Goal: Information Seeking & Learning: Compare options

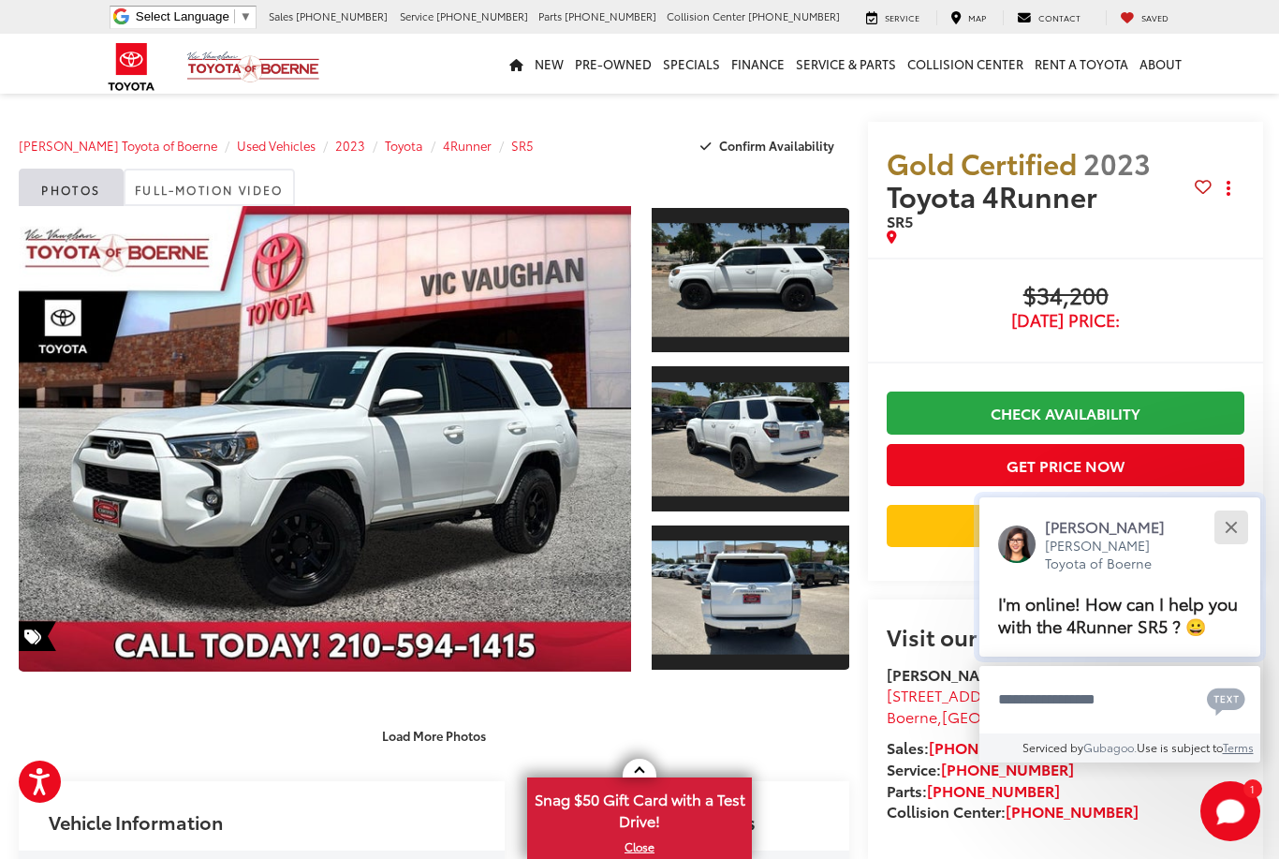
click at [1230, 521] on div "Close" at bounding box center [1231, 527] width 12 height 12
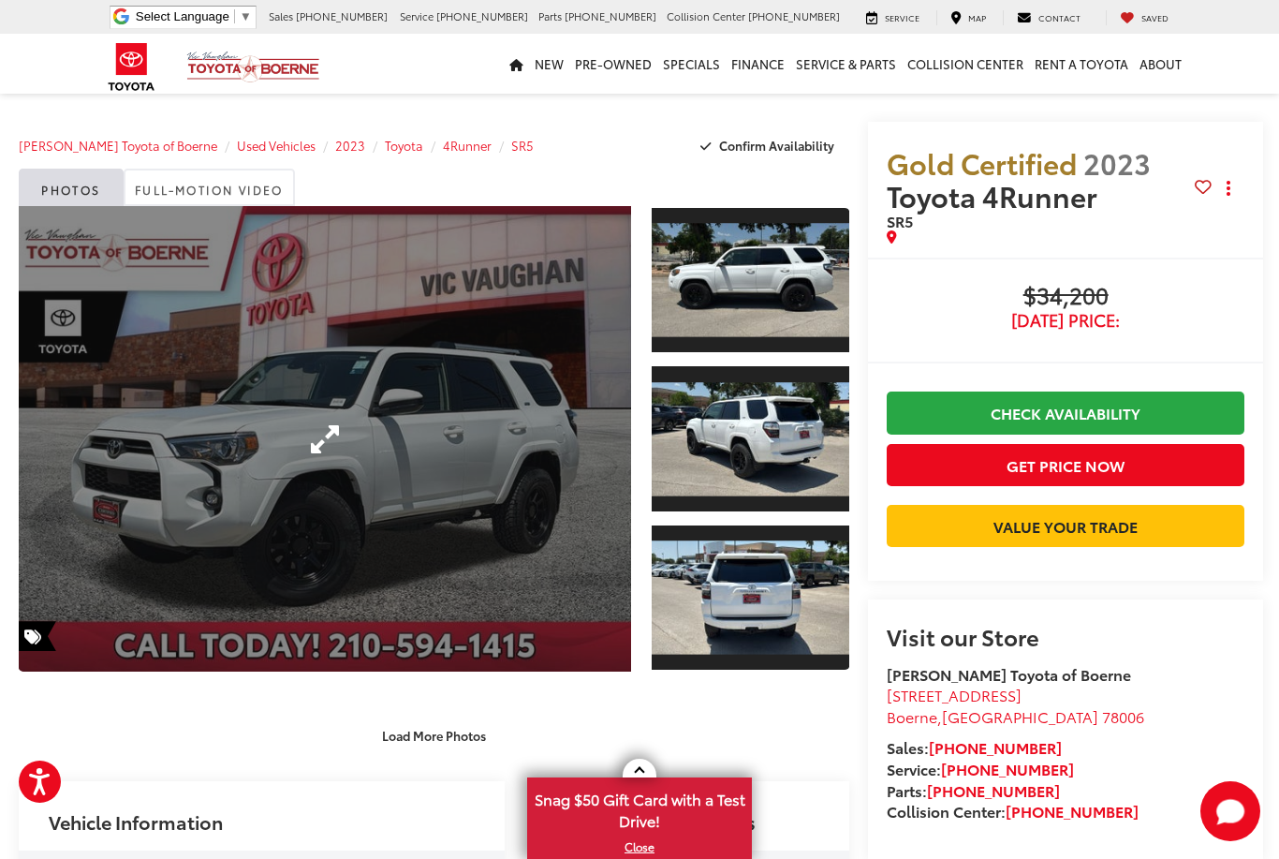
click at [437, 398] on link "Expand Photo 0" at bounding box center [325, 438] width 612 height 465
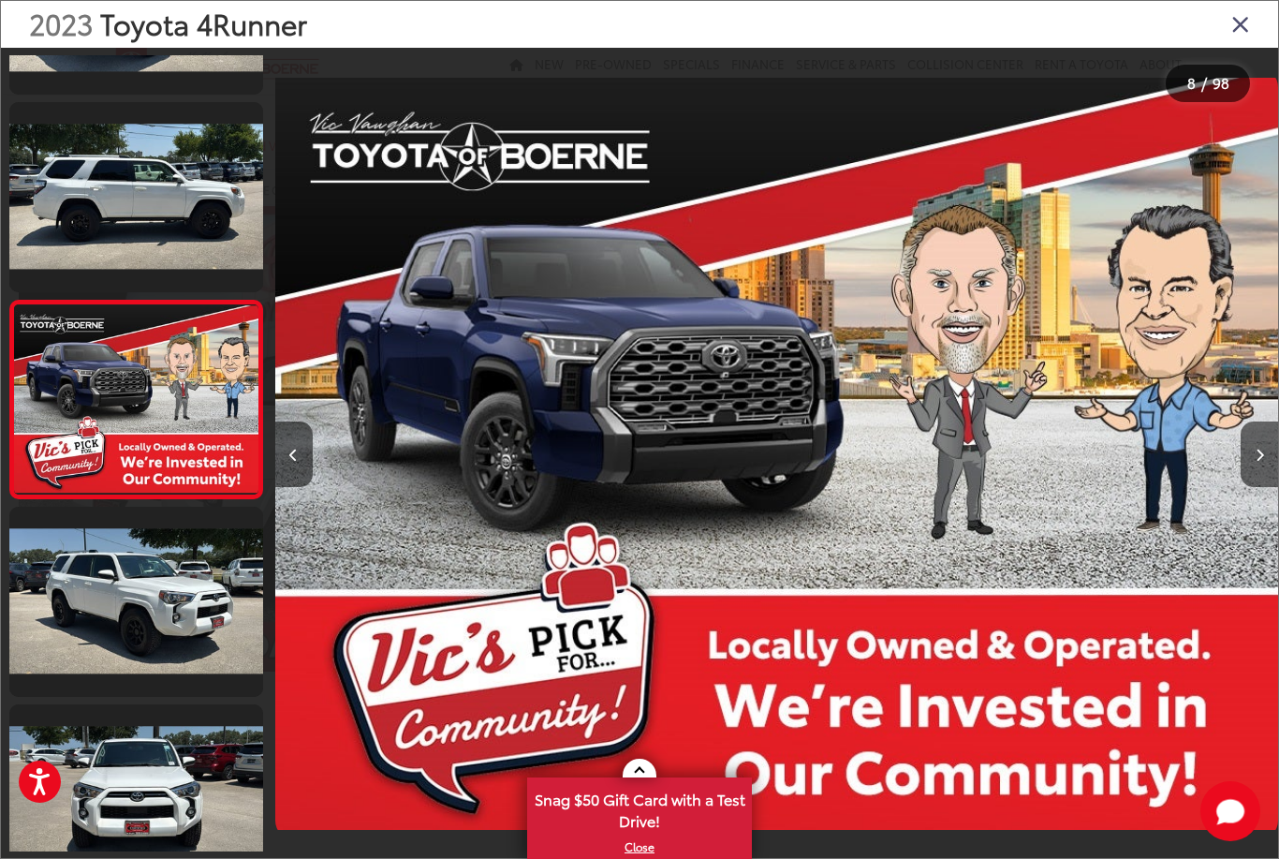
click at [1240, 24] on icon "Close gallery" at bounding box center [1241, 23] width 19 height 24
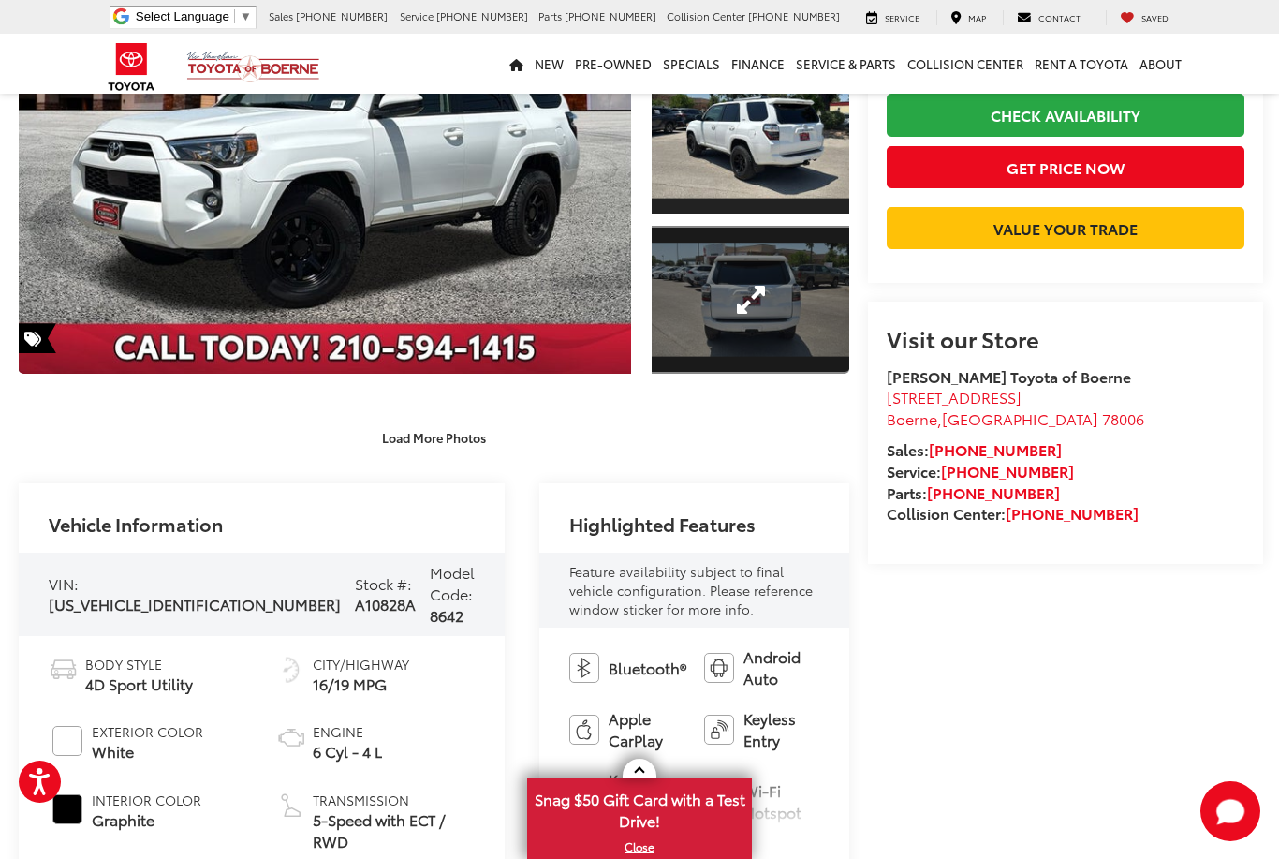
click at [723, 288] on link "Expand Photo 3" at bounding box center [751, 300] width 198 height 148
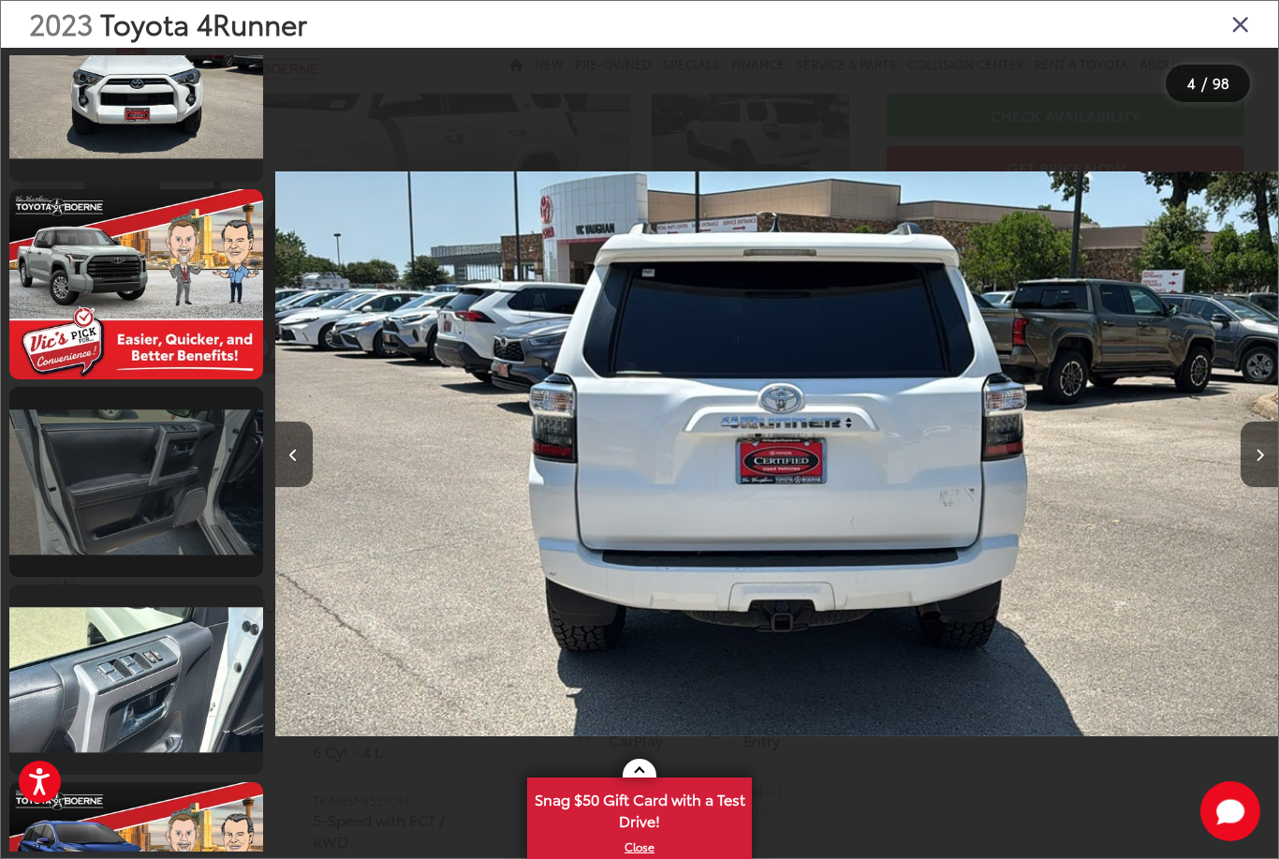
click at [112, 516] on link at bounding box center [136, 482] width 254 height 190
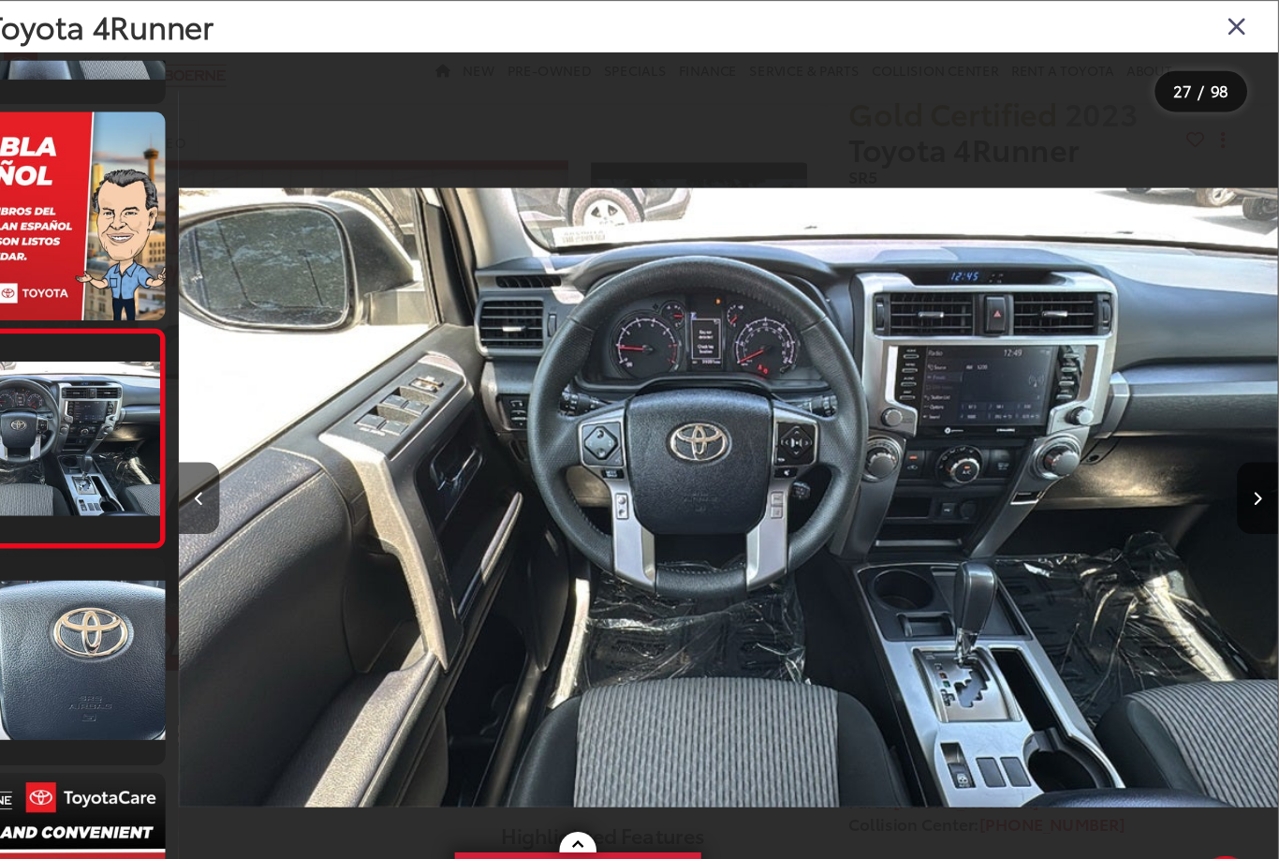
click at [1232, 25] on icon "Close gallery" at bounding box center [1241, 23] width 19 height 24
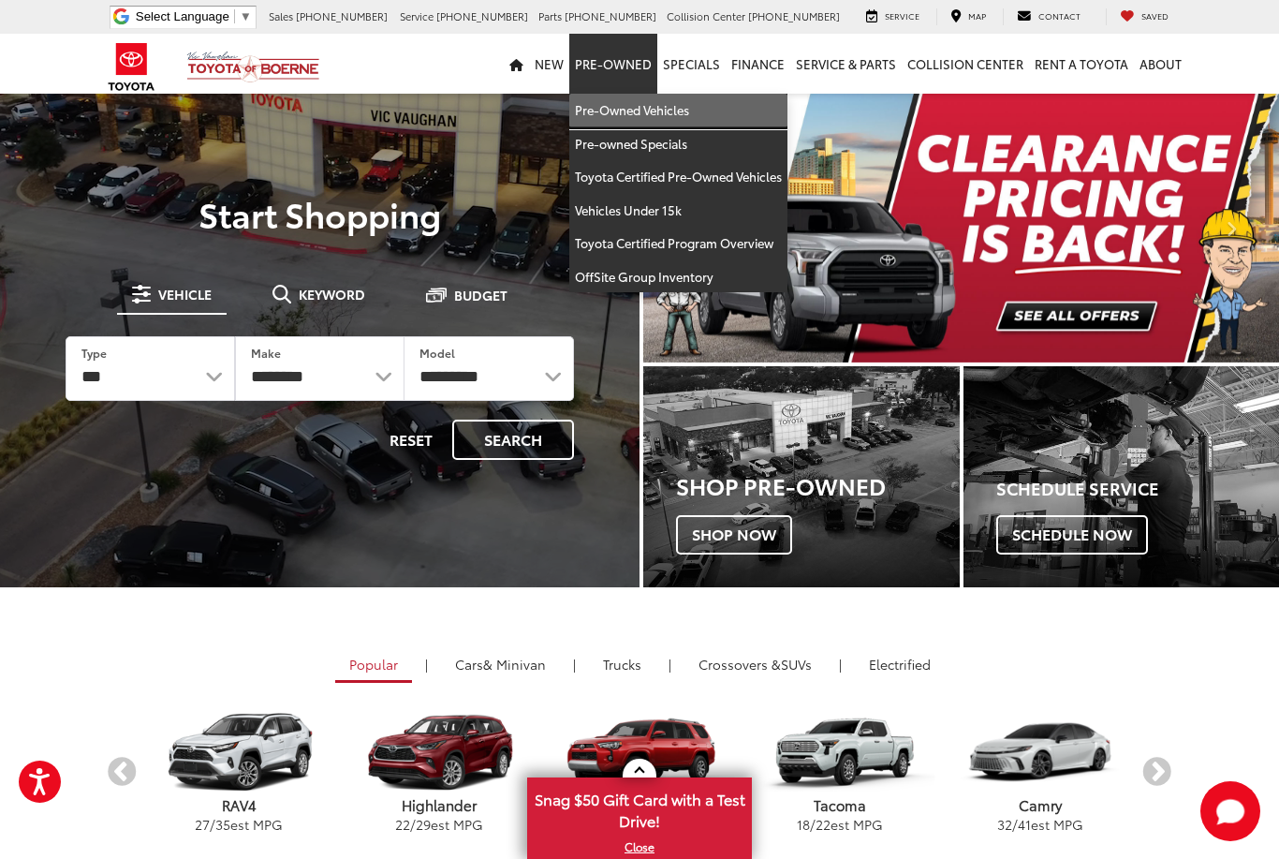
click at [684, 111] on link "Pre-Owned Vehicles" at bounding box center [678, 111] width 218 height 34
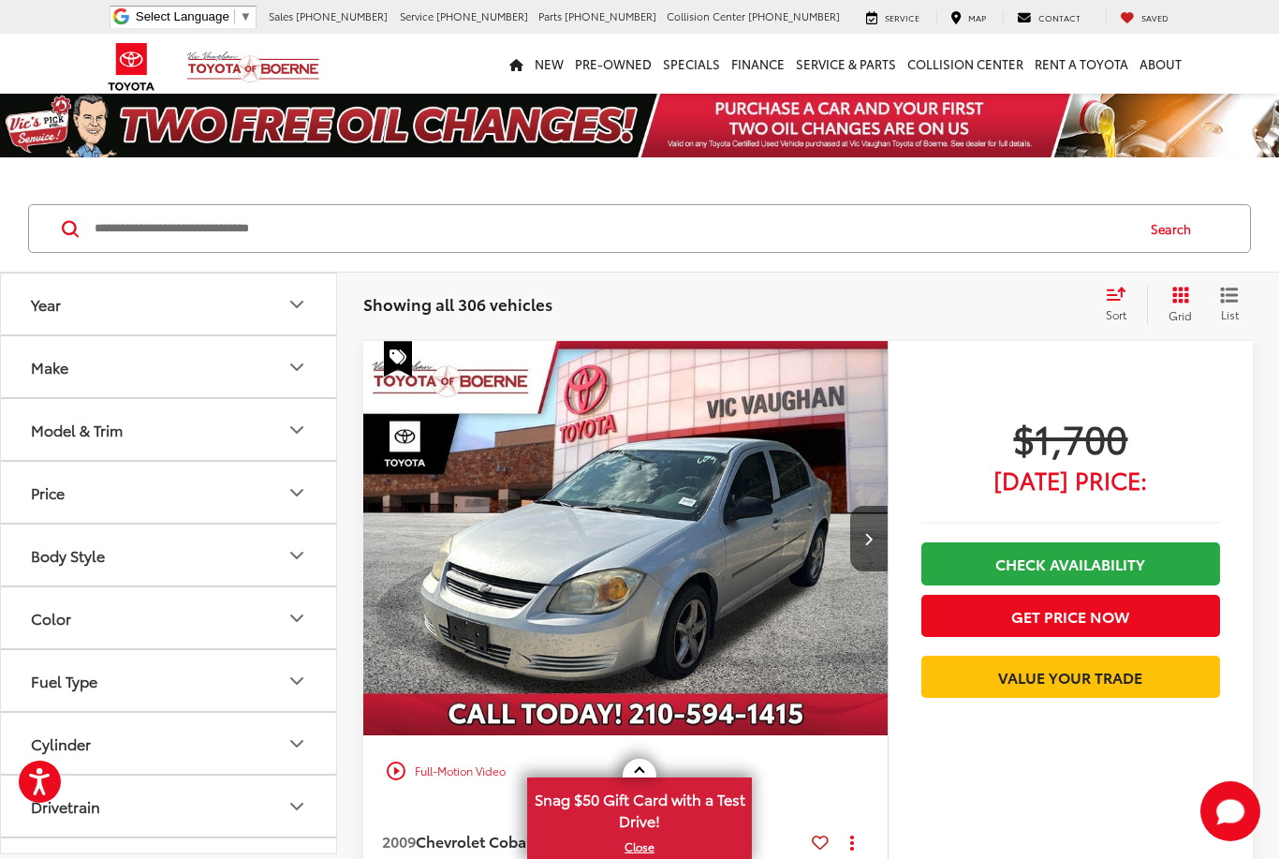
click at [294, 434] on icon "Model & Trim" at bounding box center [297, 430] width 22 height 22
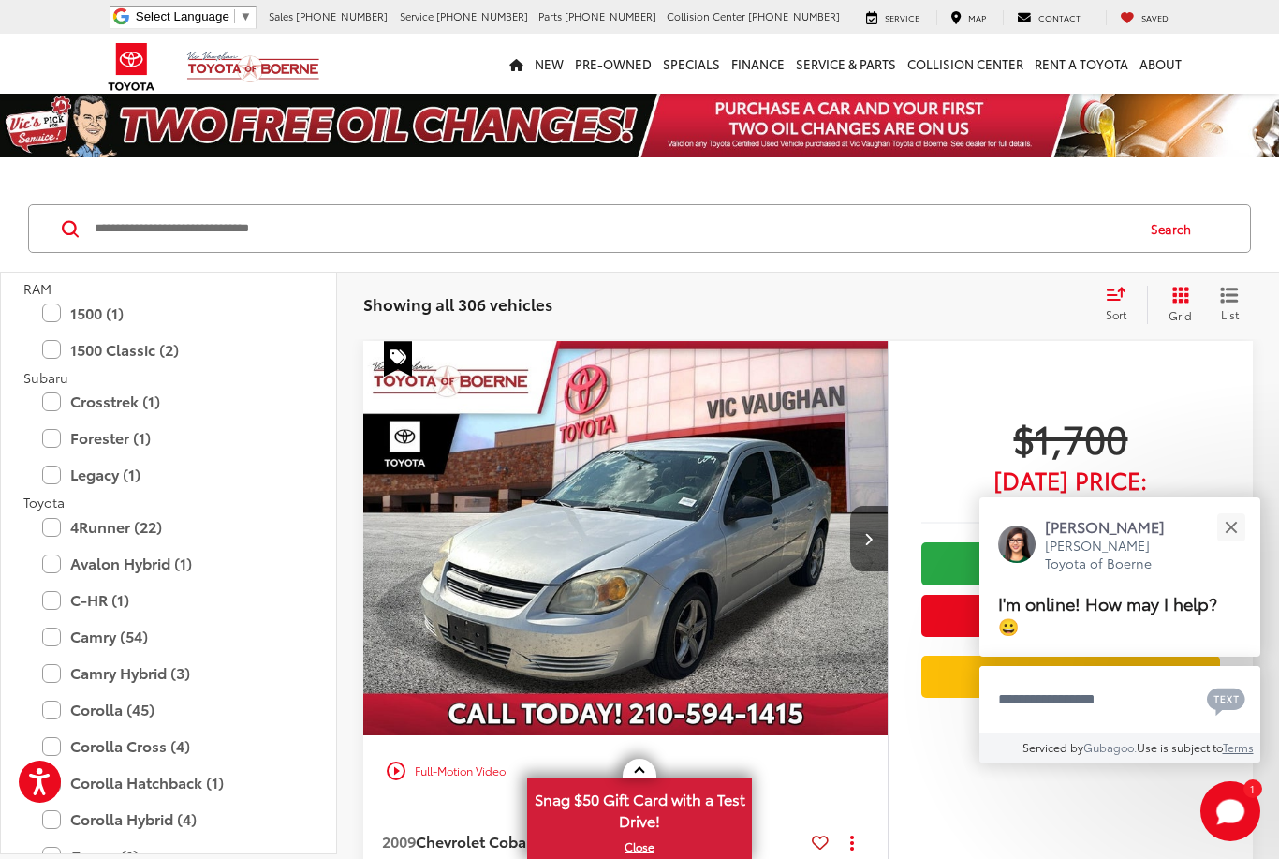
scroll to position [2432, 0]
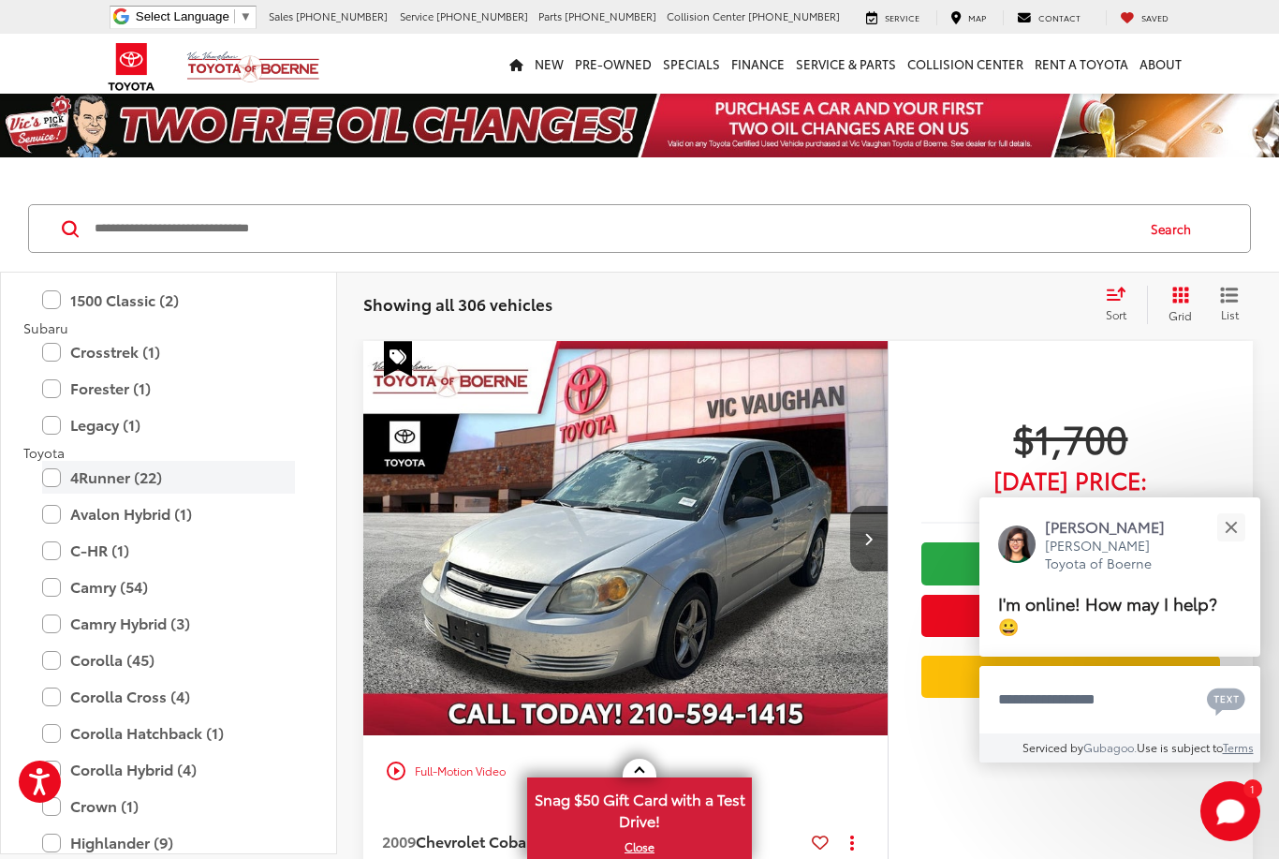
click at [65, 461] on label "4Runner (22)" at bounding box center [168, 477] width 253 height 33
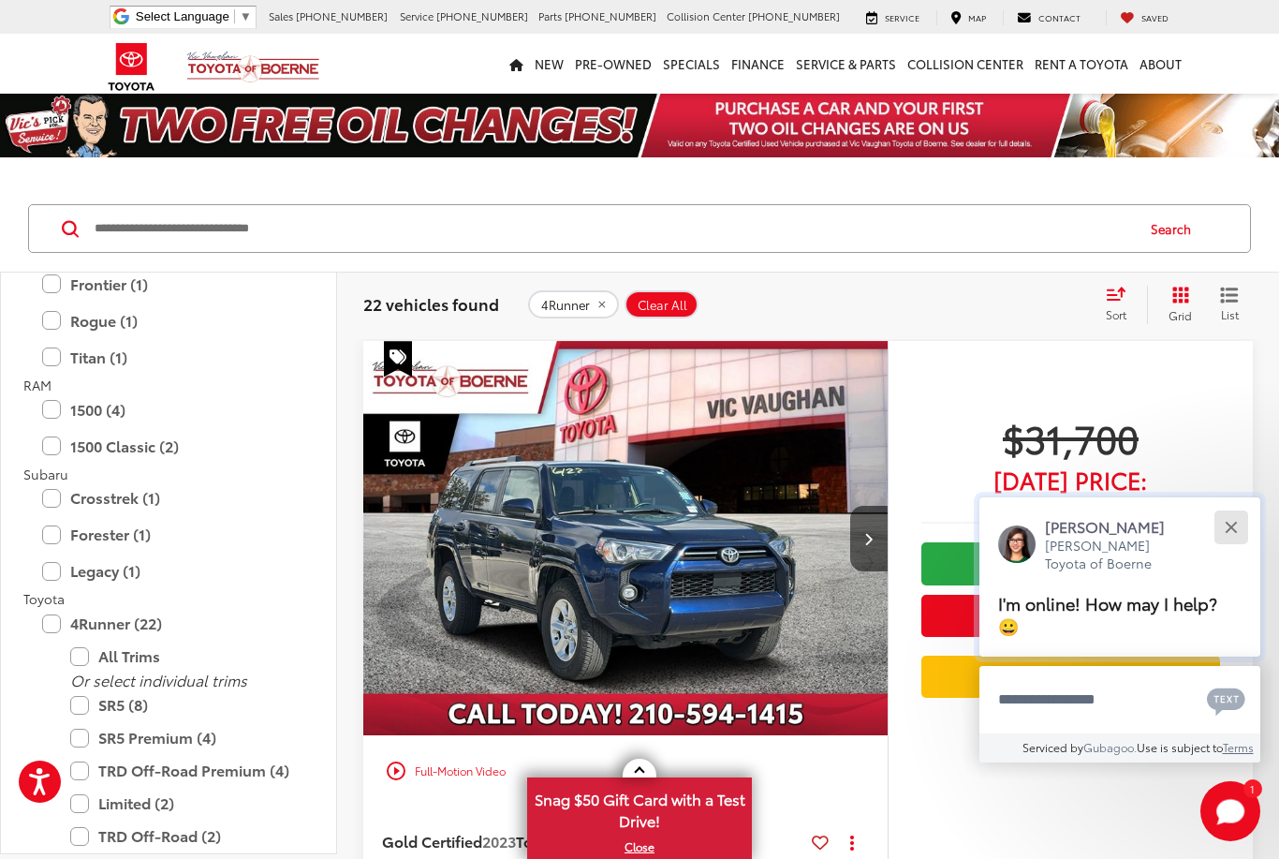
click at [1233, 534] on button "Close" at bounding box center [1231, 527] width 40 height 40
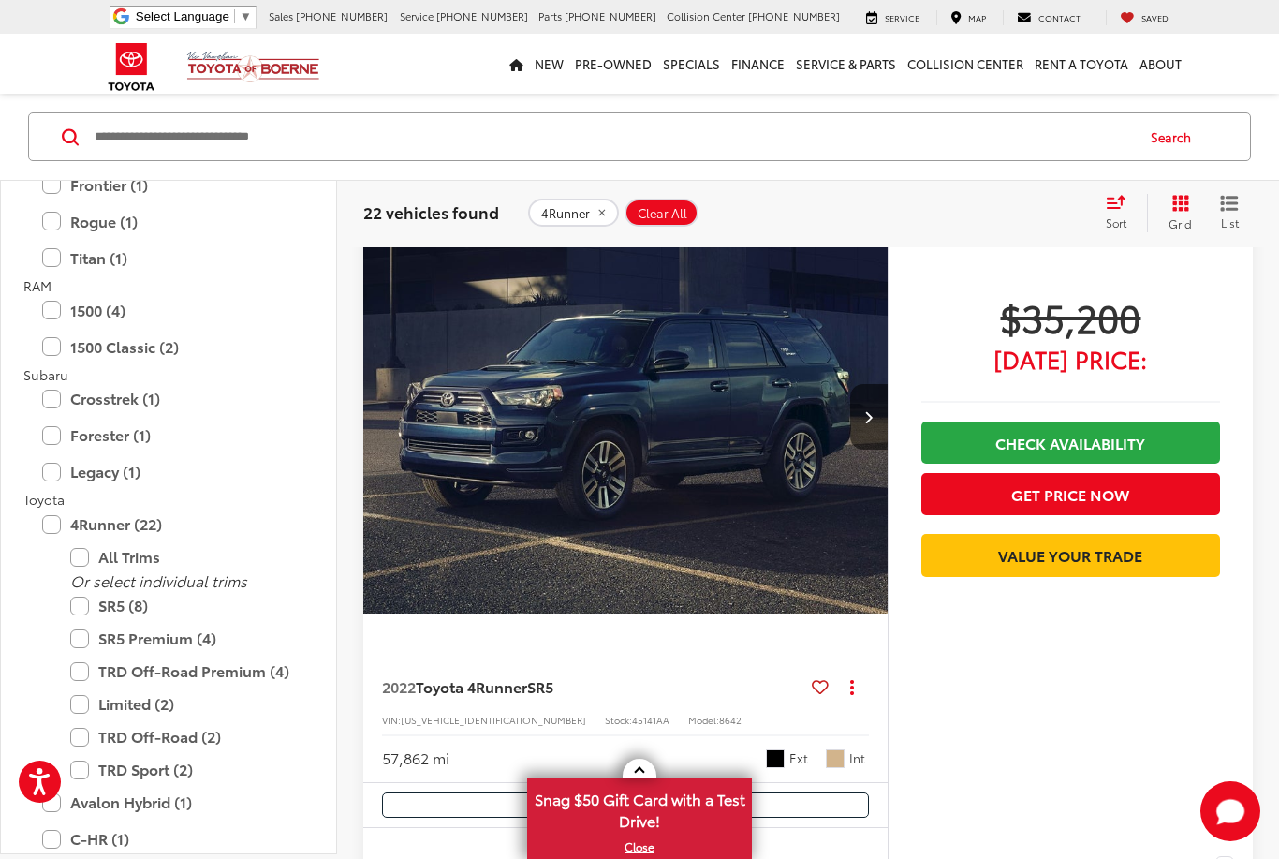
scroll to position [2414, 0]
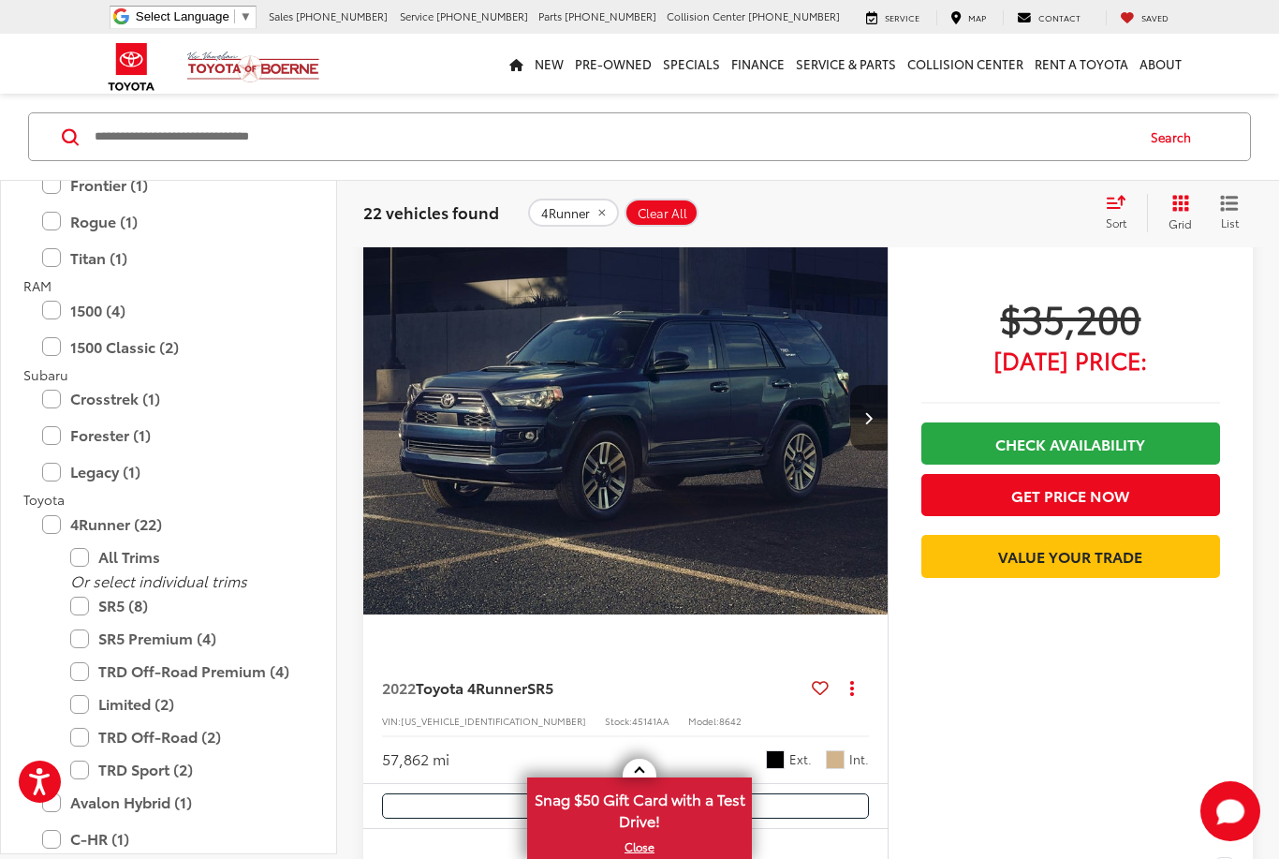
click at [769, 451] on img "2022 Toyota 4Runner SR5 0" at bounding box center [625, 418] width 527 height 395
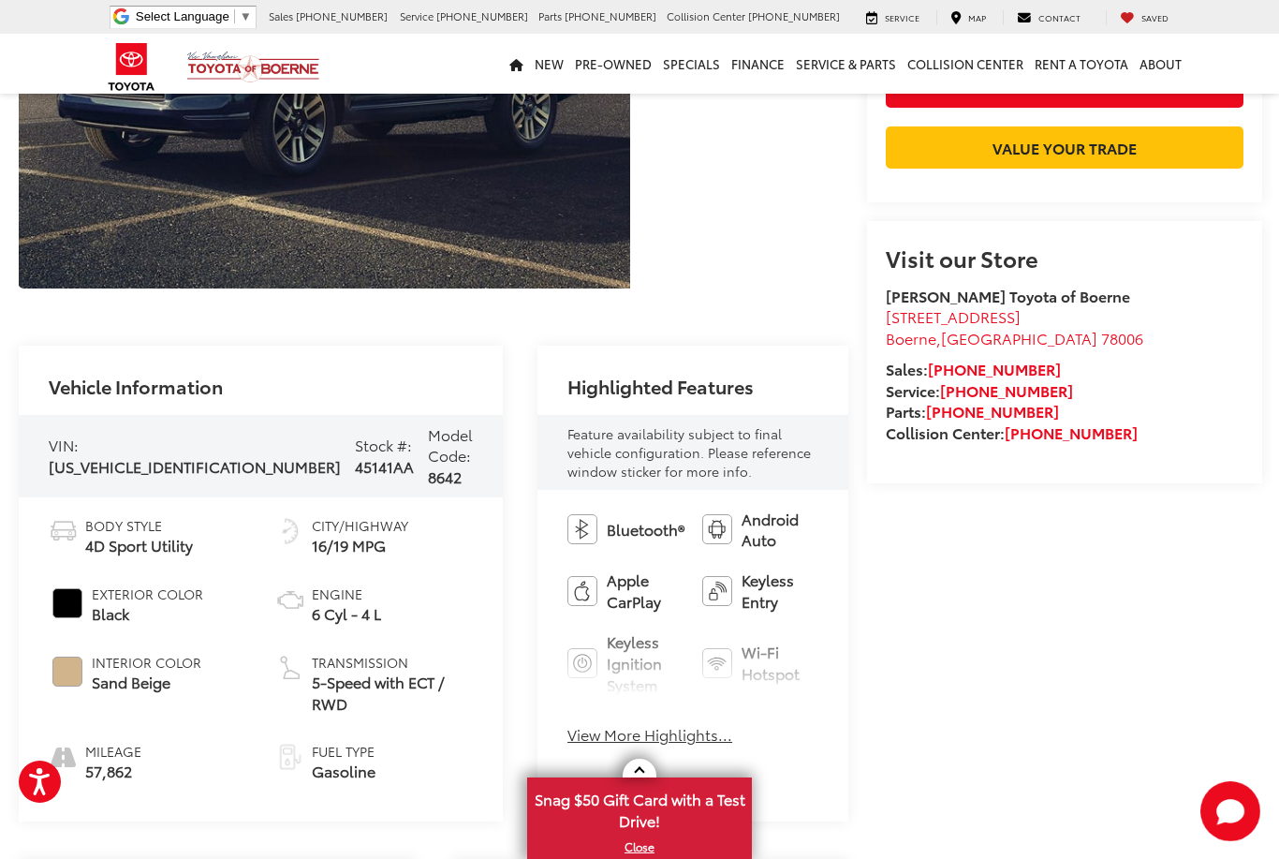
scroll to position [404, 0]
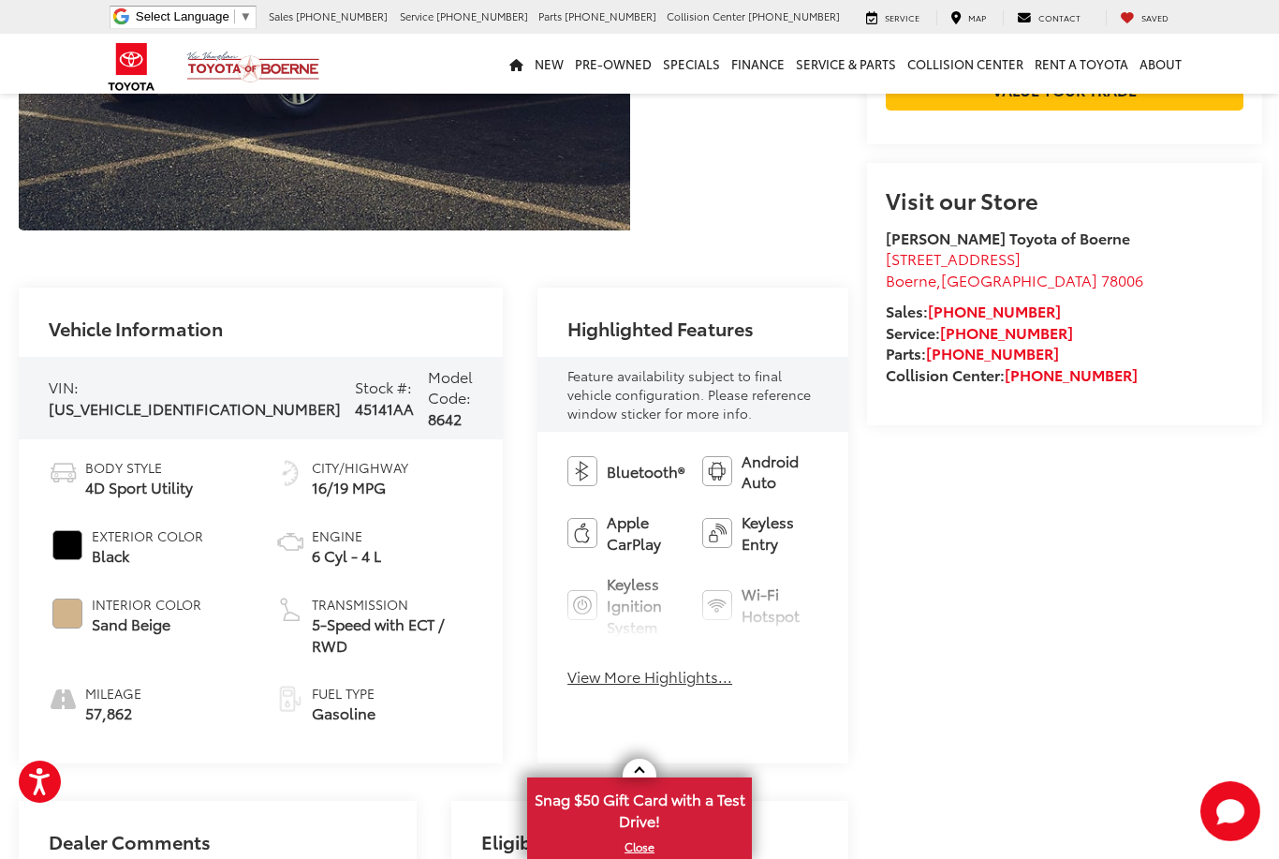
click at [577, 666] on button "View More Highlights..." at bounding box center [650, 677] width 165 height 22
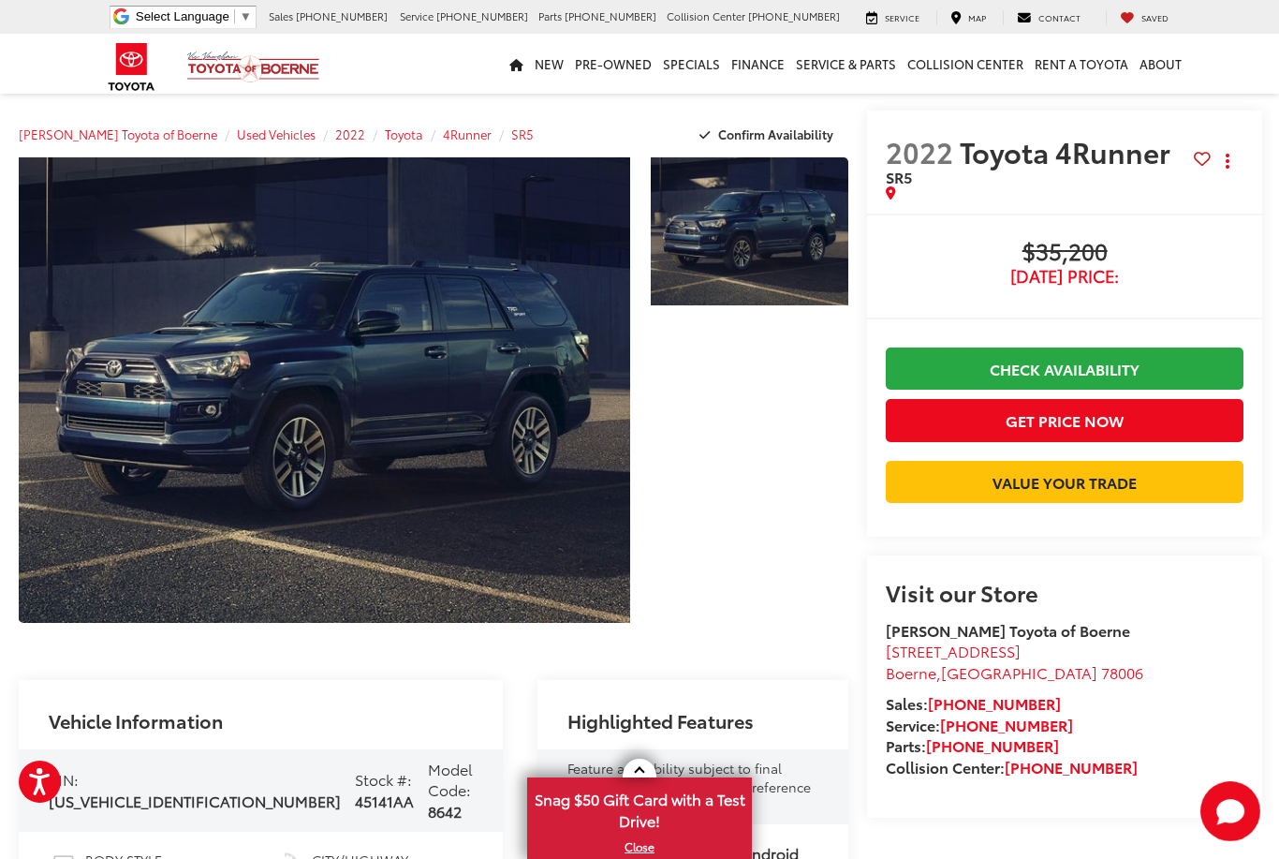
scroll to position [0, 0]
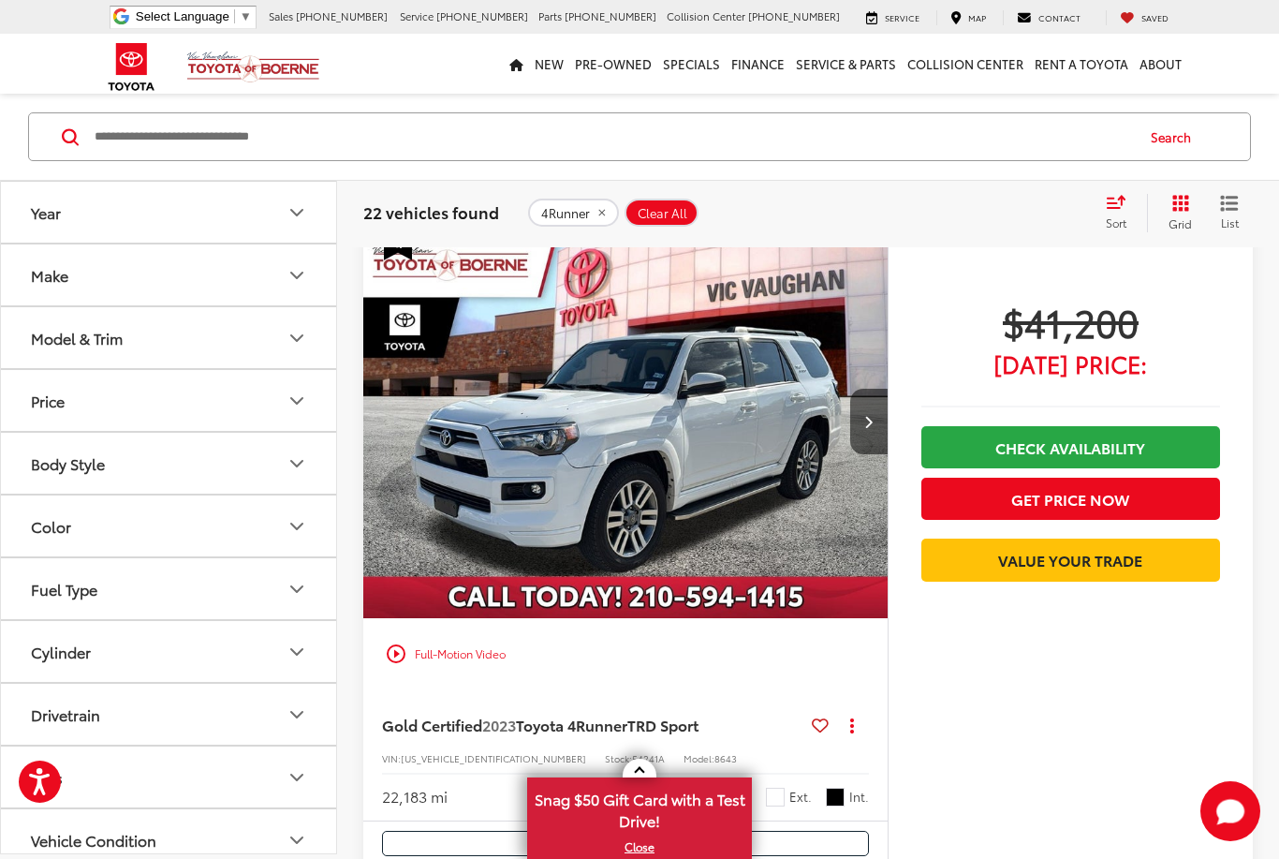
scroll to position [7632, 0]
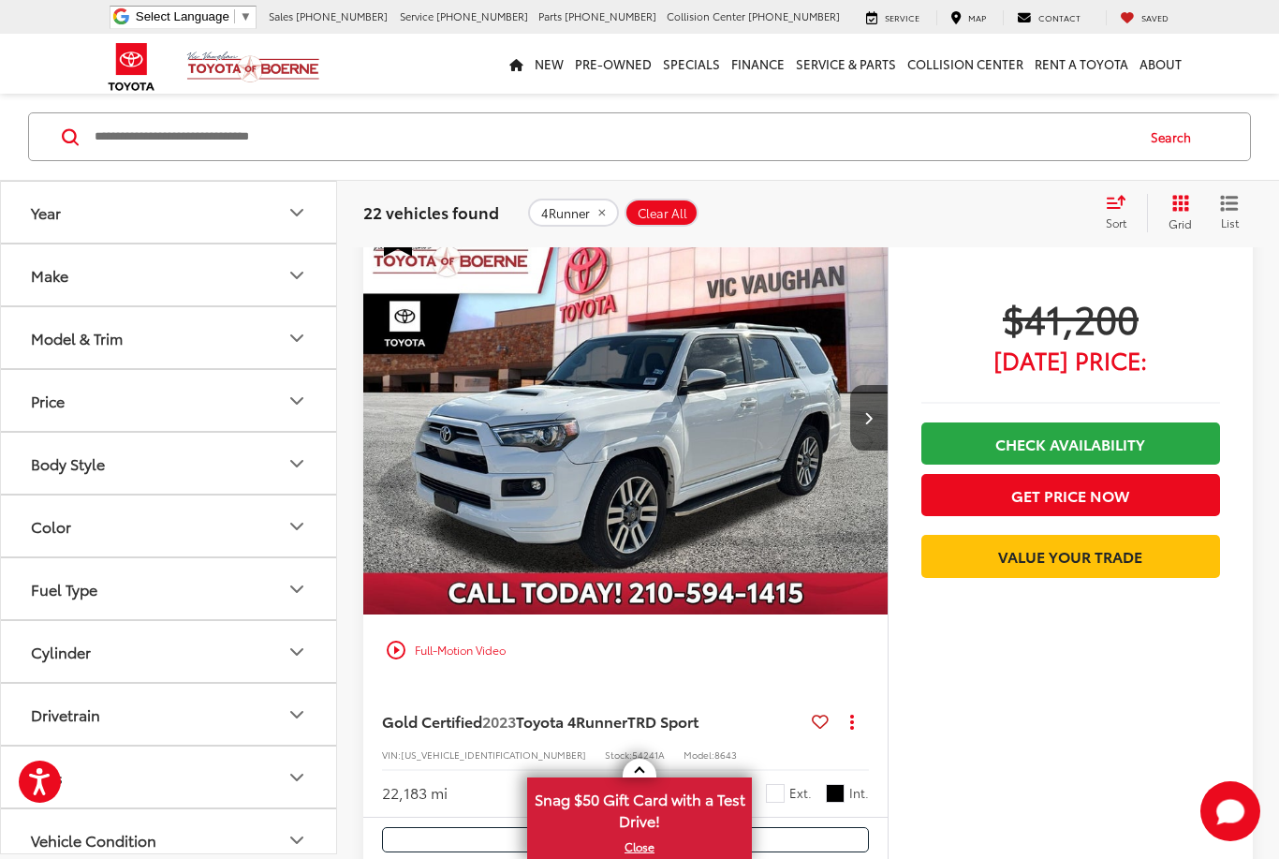
click at [784, 452] on img "2023 Toyota 4Runner TRD Sport 0" at bounding box center [625, 418] width 527 height 395
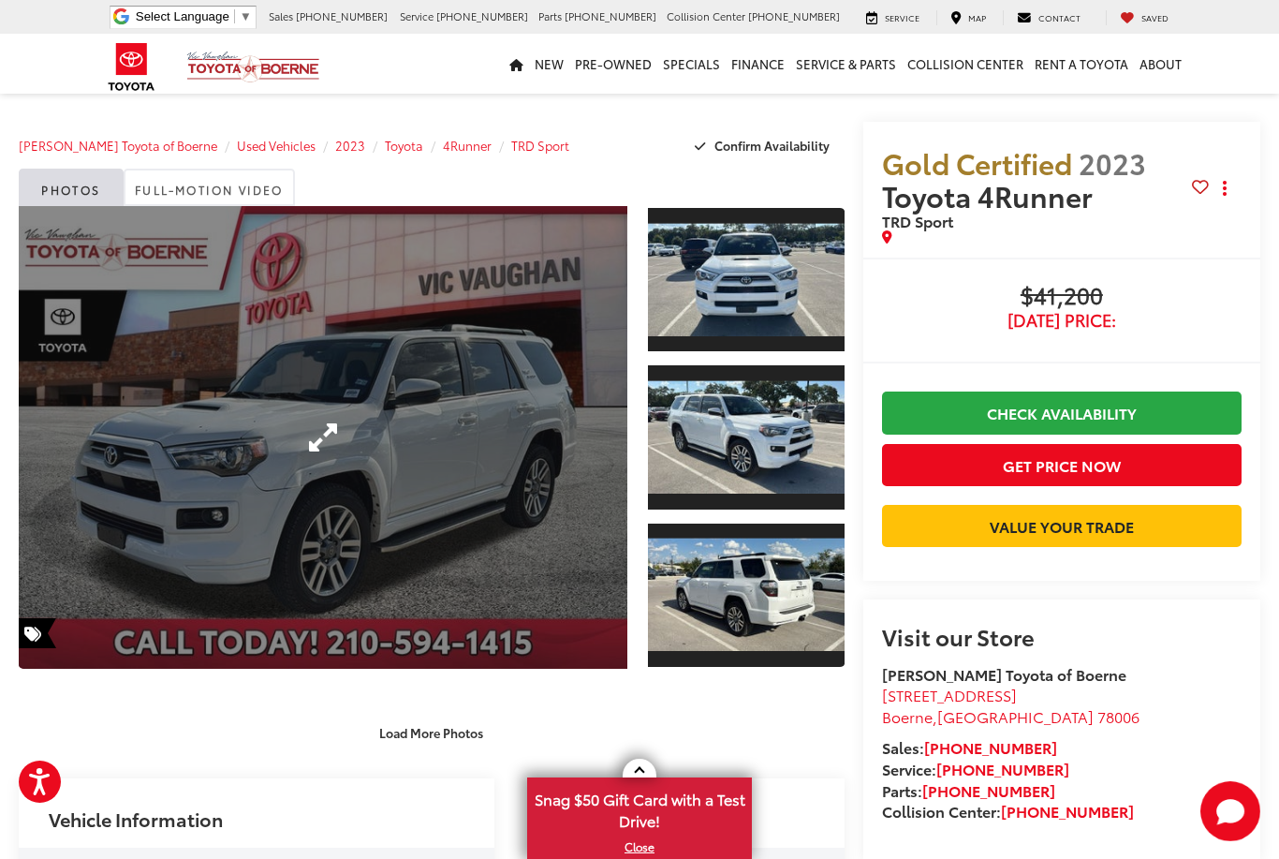
click at [490, 465] on link "Expand Photo 0" at bounding box center [323, 437] width 609 height 463
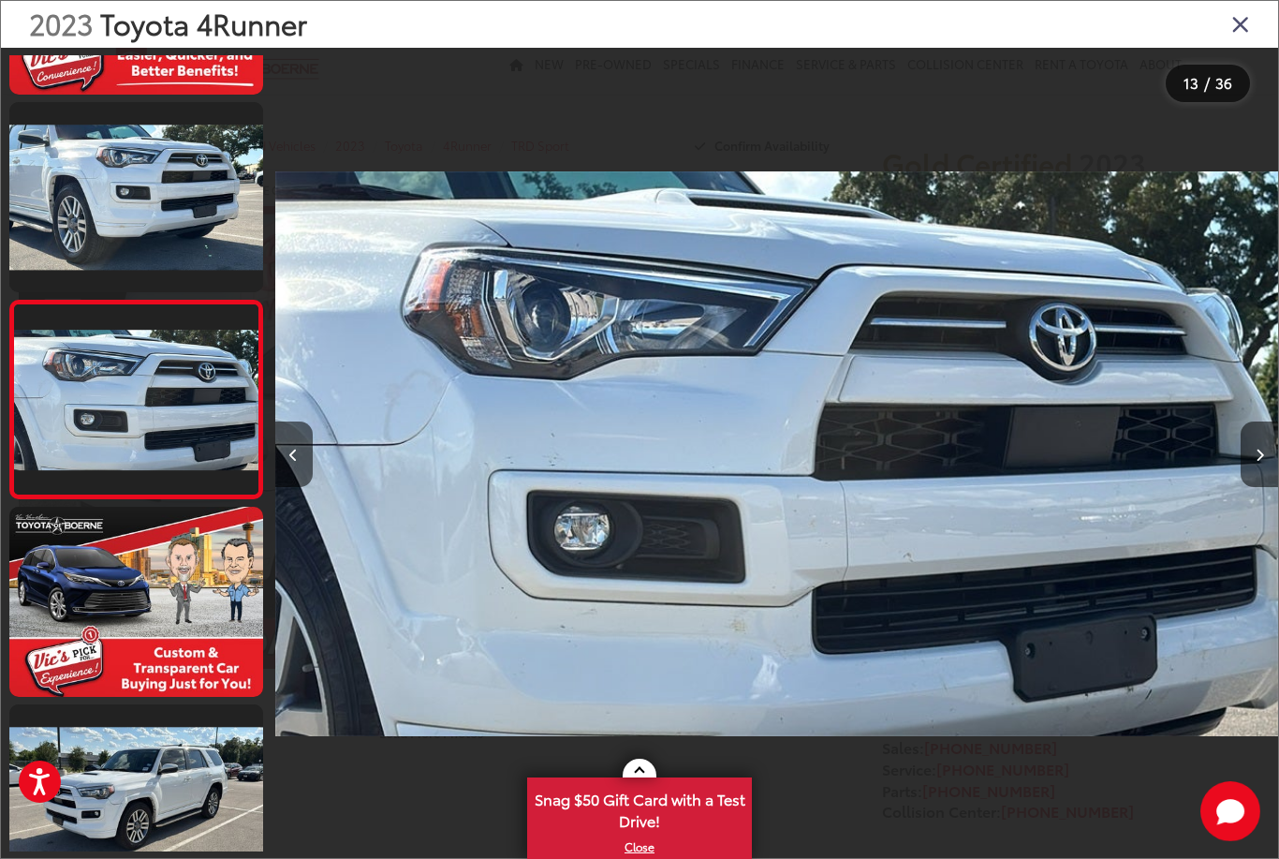
click at [1235, 24] on icon "Close gallery" at bounding box center [1241, 23] width 19 height 24
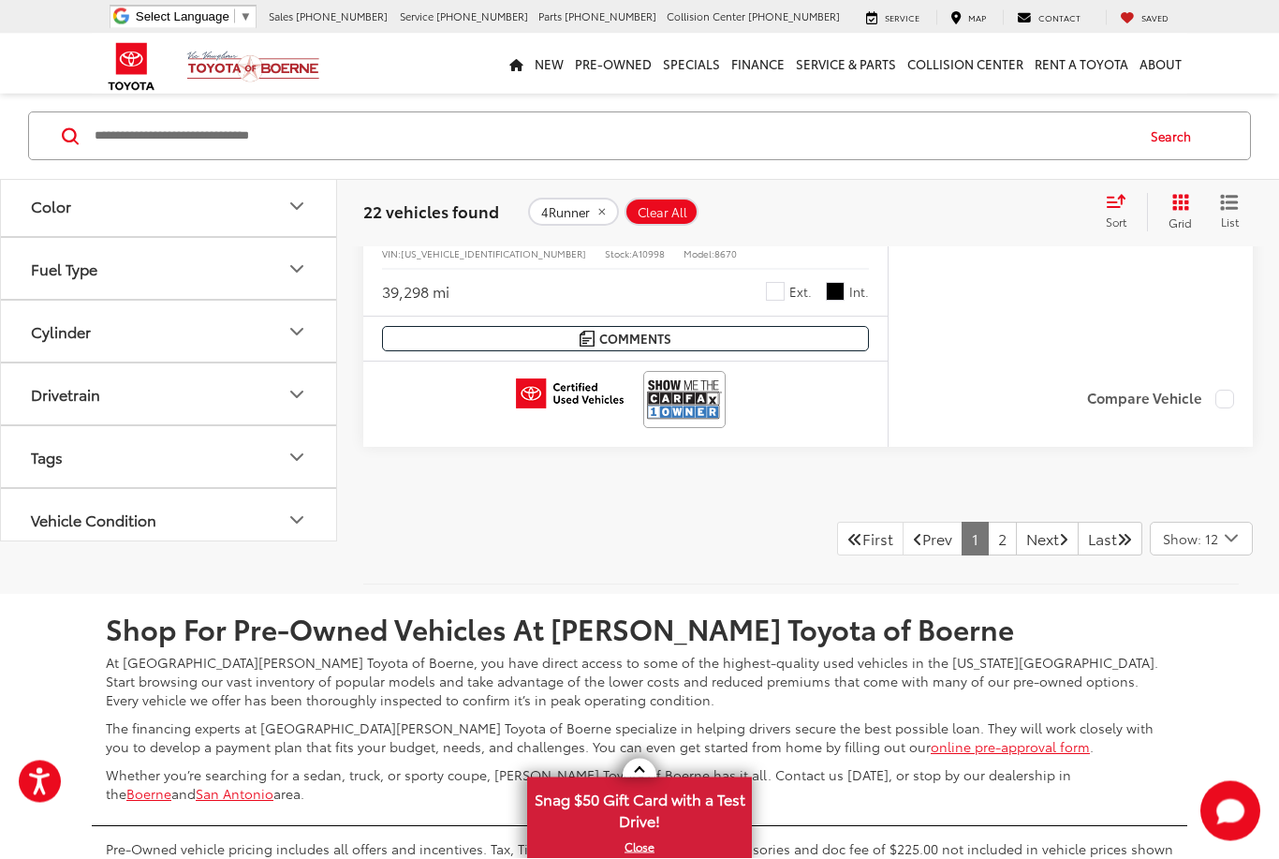
scroll to position [8853, 0]
click at [988, 555] on link "2" at bounding box center [1002, 539] width 29 height 34
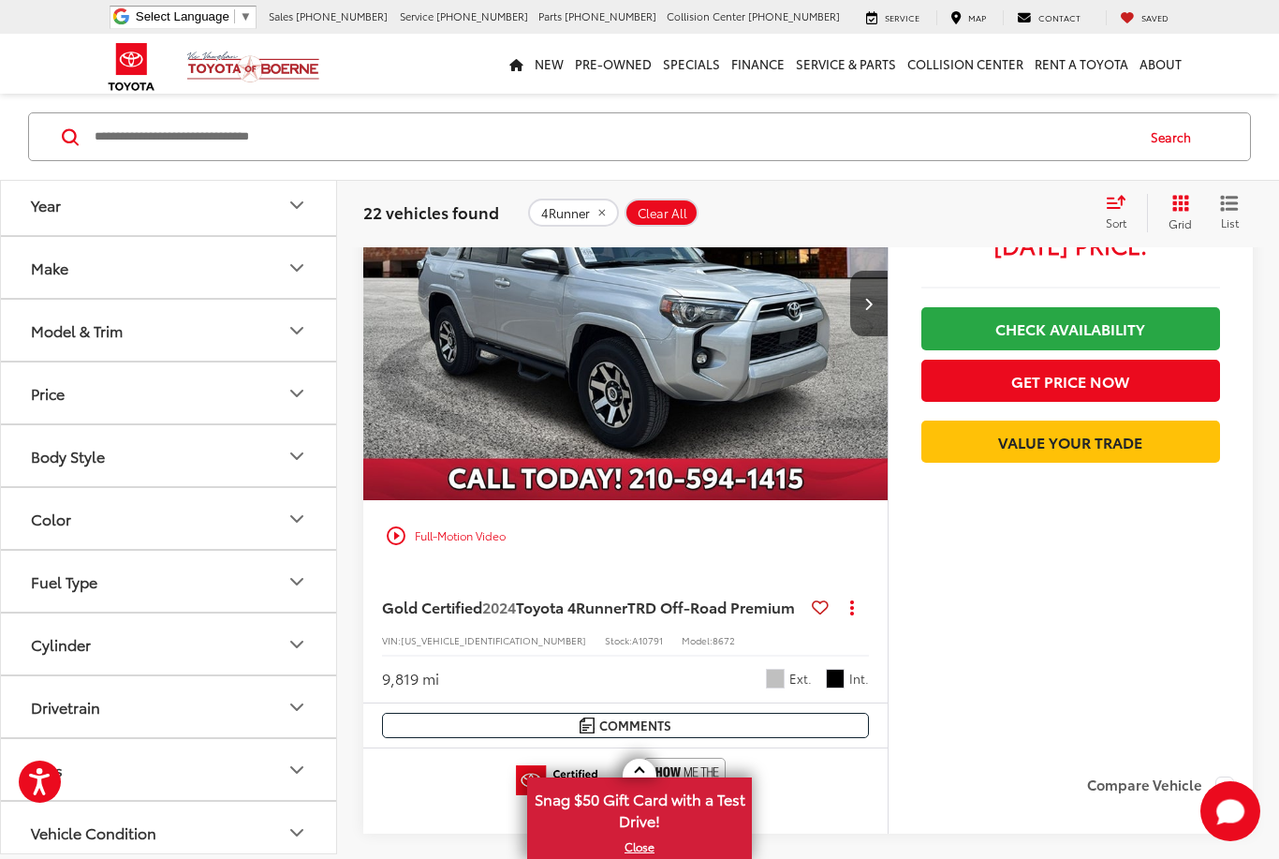
scroll to position [4283, 0]
